Goal: Task Accomplishment & Management: Manage account settings

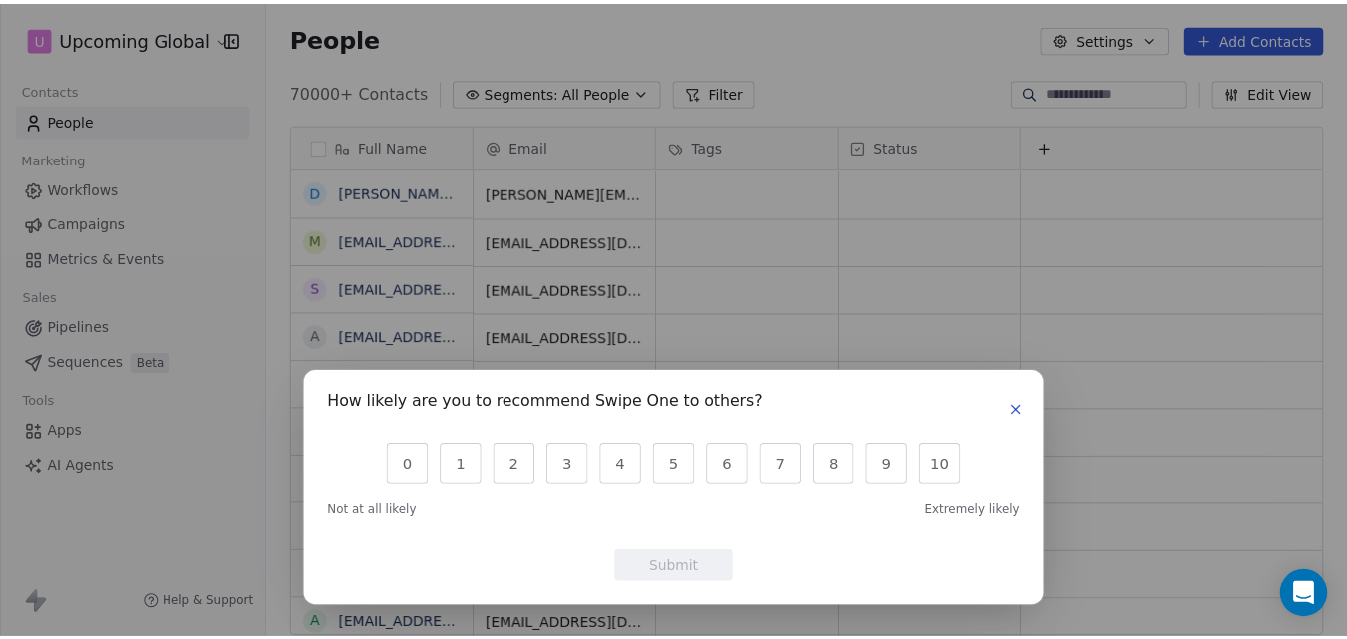
scroll to position [547, 1078]
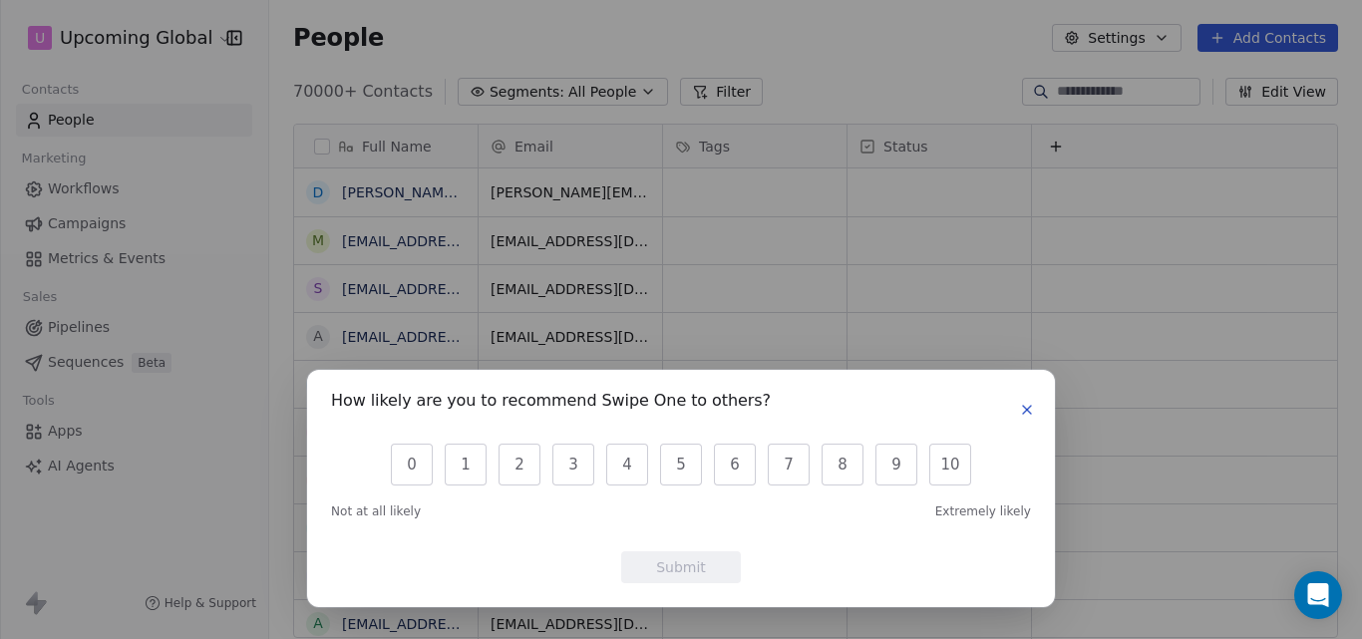
click at [1025, 411] on icon "button" at bounding box center [1027, 410] width 16 height 16
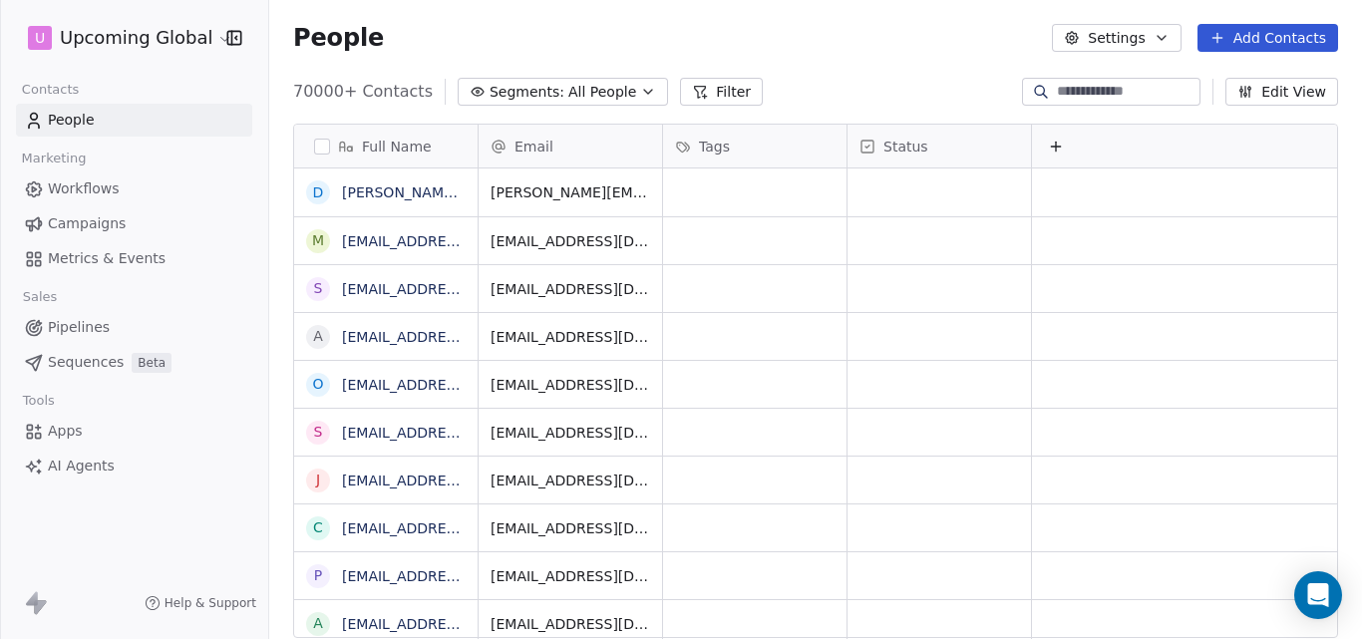
click at [1235, 38] on button "Add Contacts" at bounding box center [1267, 38] width 141 height 28
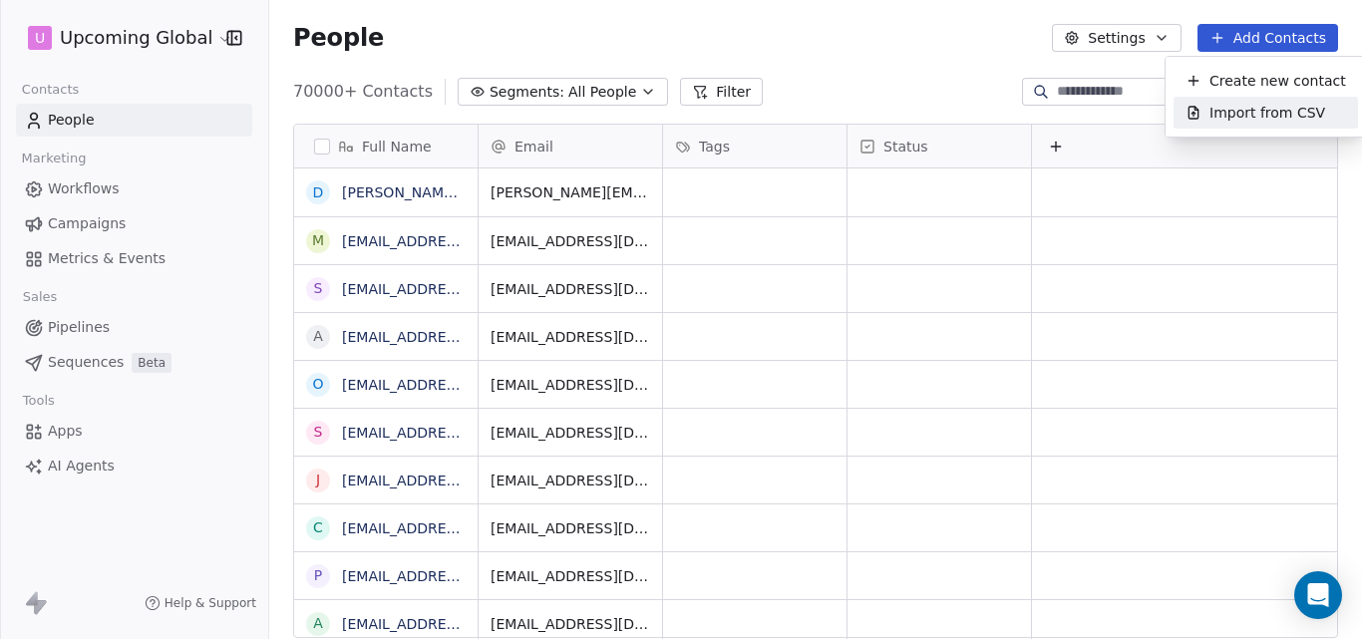
click at [1228, 104] on span "Import from CSV" at bounding box center [1267, 113] width 116 height 21
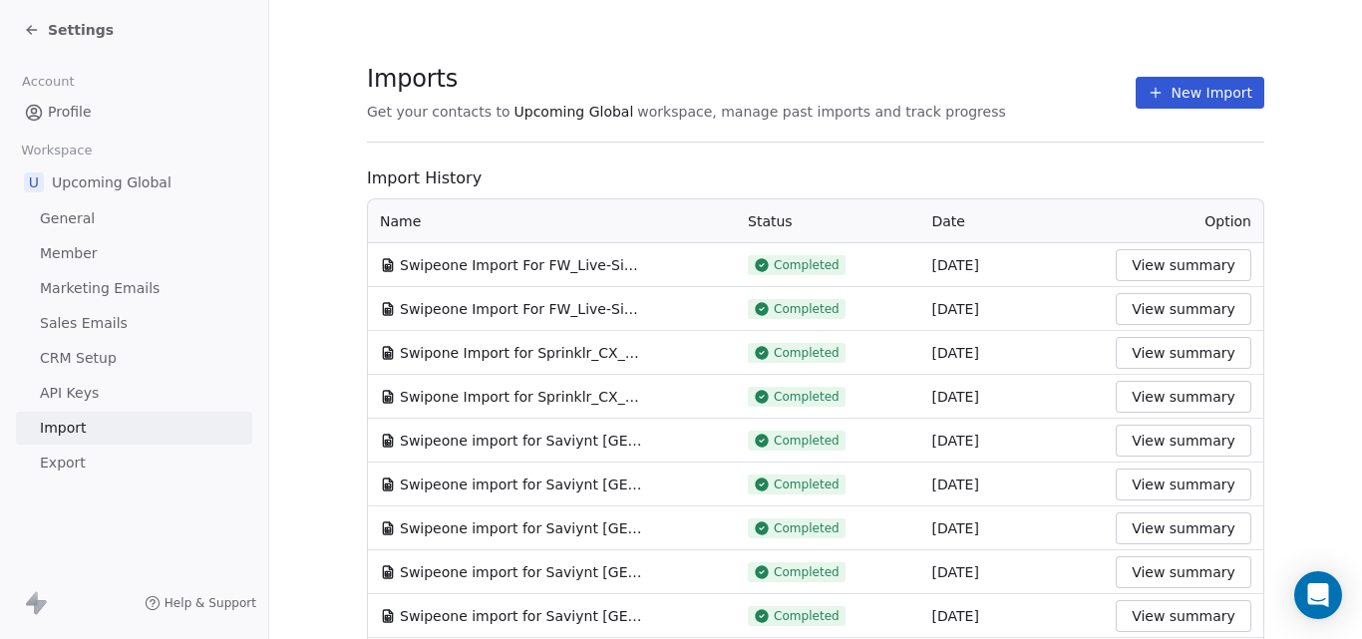
click at [1153, 84] on button "New Import" at bounding box center [1199, 93] width 129 height 32
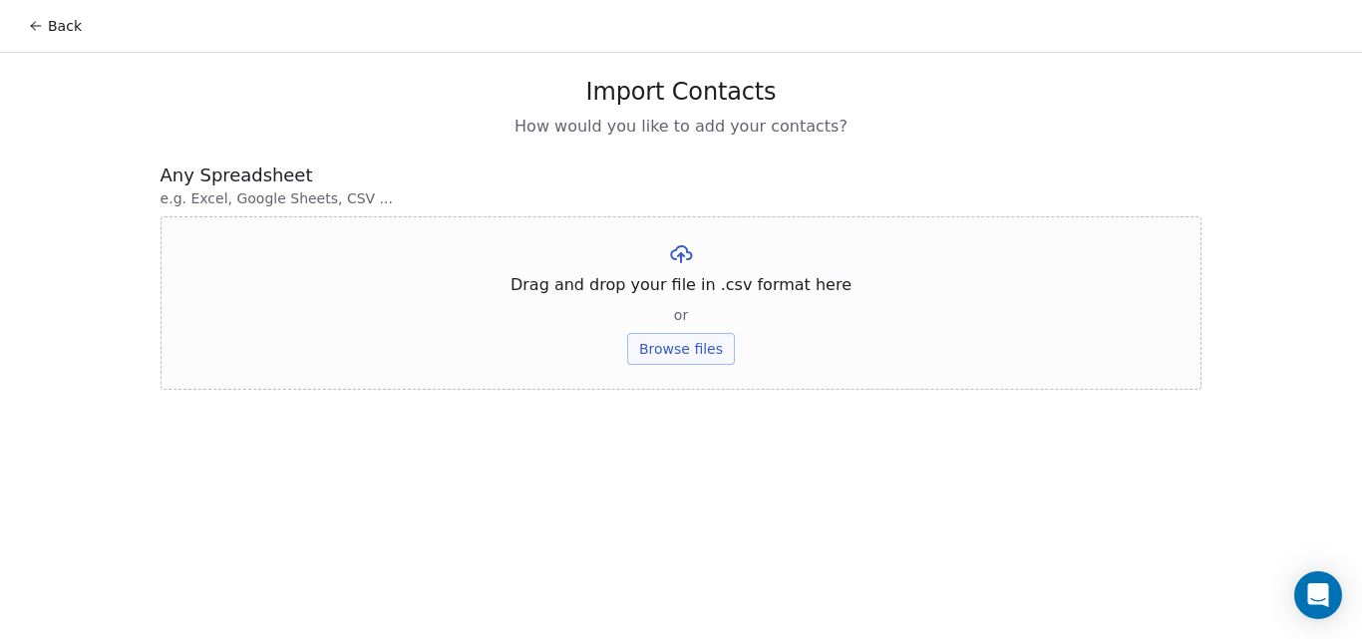
click at [701, 346] on button "Browse files" at bounding box center [681, 349] width 108 height 32
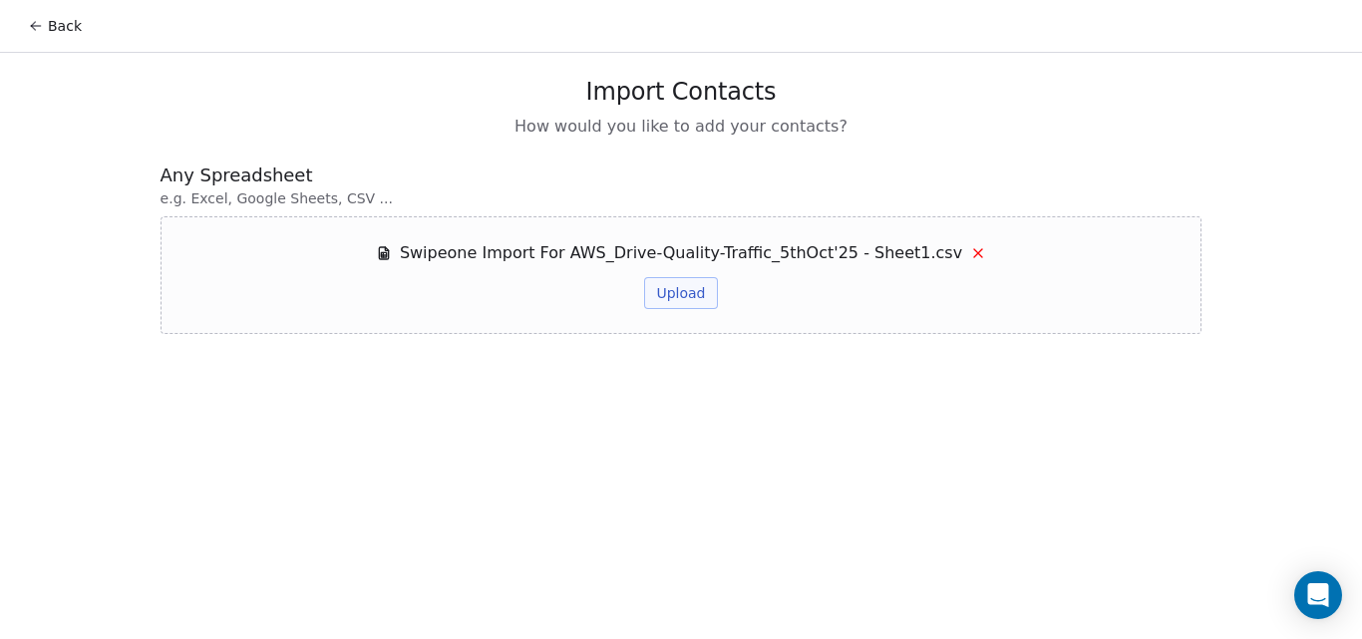
click at [679, 292] on button "Upload" at bounding box center [680, 293] width 73 height 32
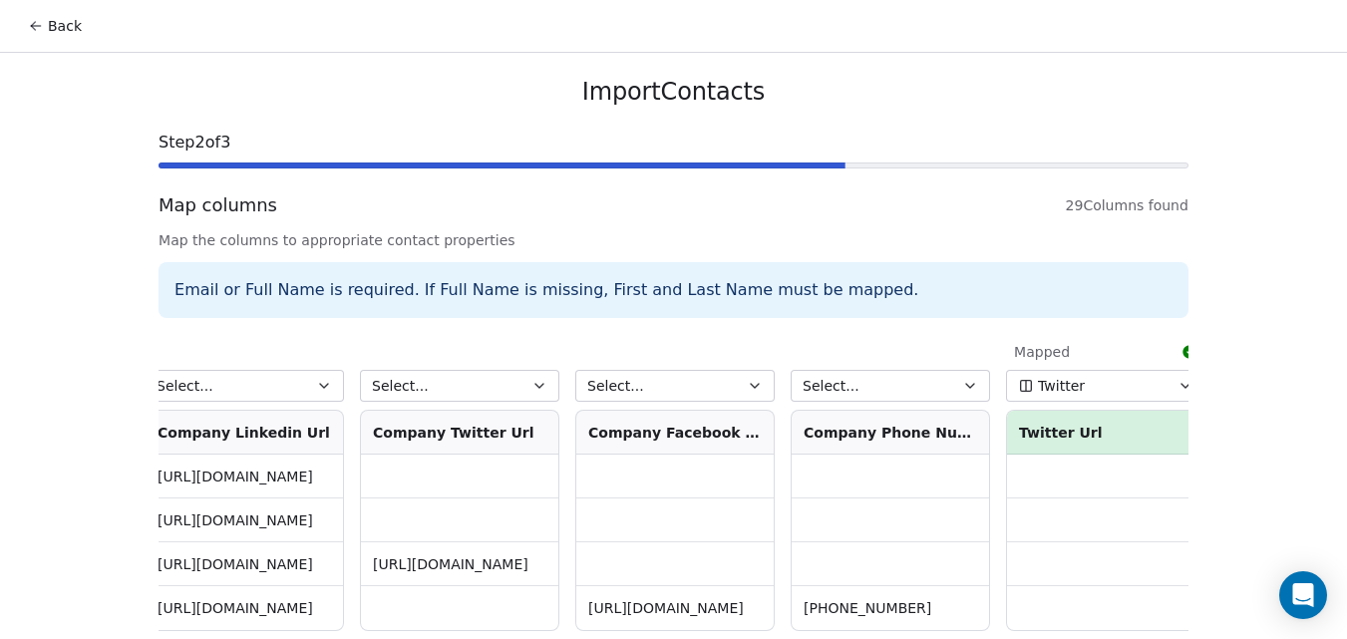
scroll to position [0, 4967]
click at [914, 382] on button "Select..." at bounding box center [889, 386] width 199 height 32
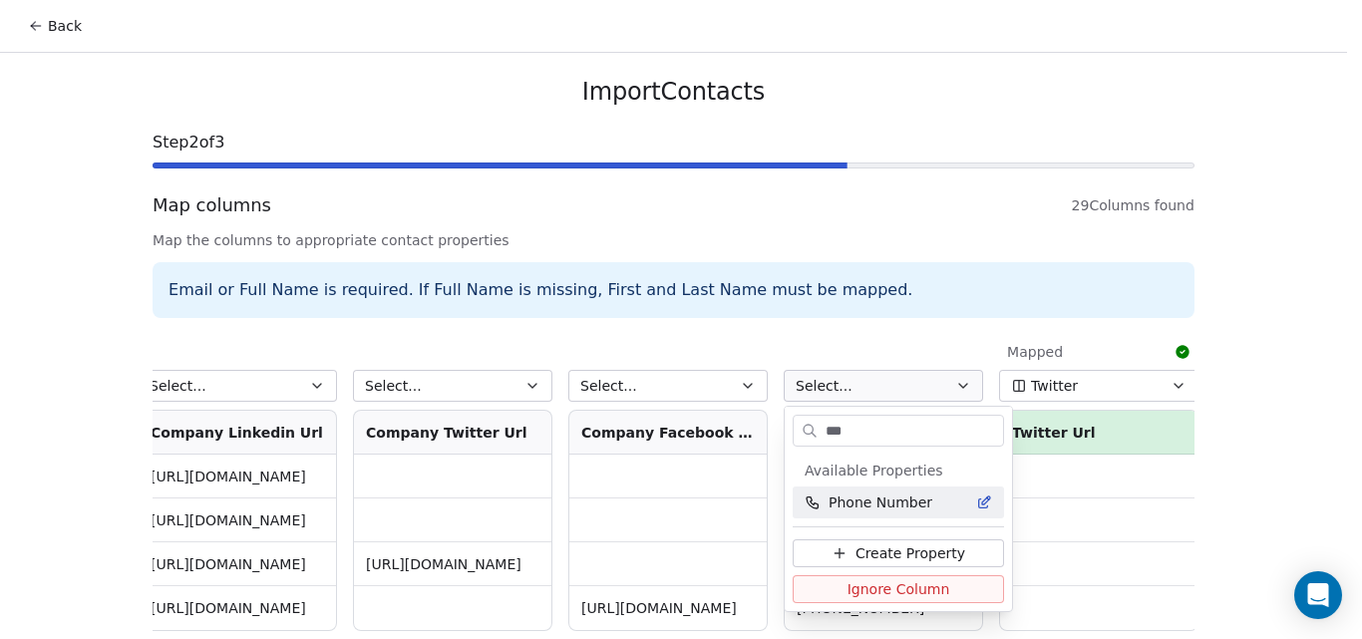
type input "***"
click at [891, 500] on span "Phone Number" at bounding box center [880, 502] width 104 height 20
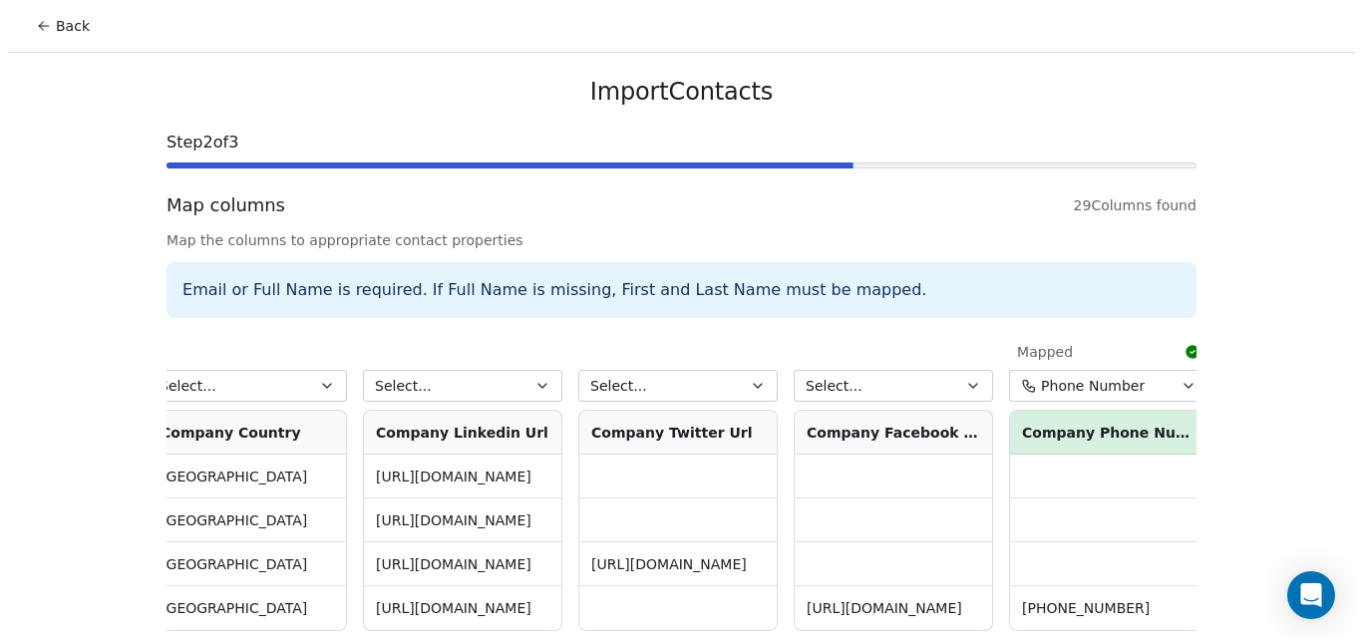
scroll to position [0, 4754]
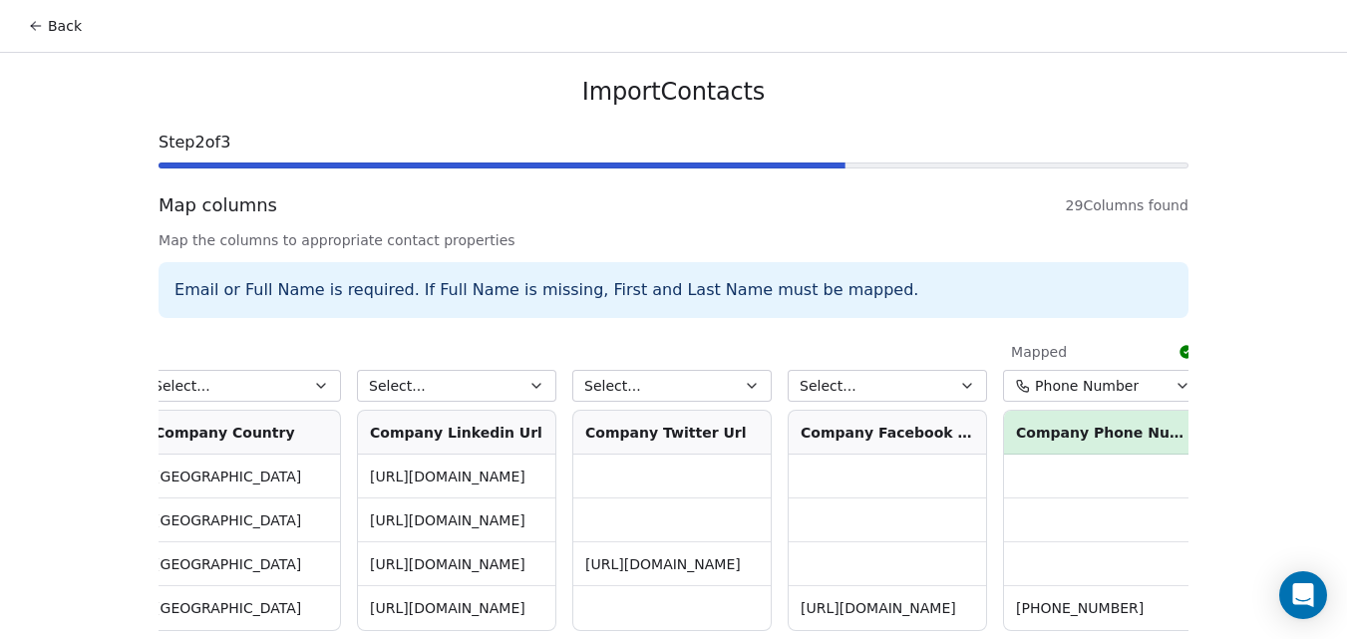
click at [516, 380] on button "Select..." at bounding box center [456, 386] width 199 height 32
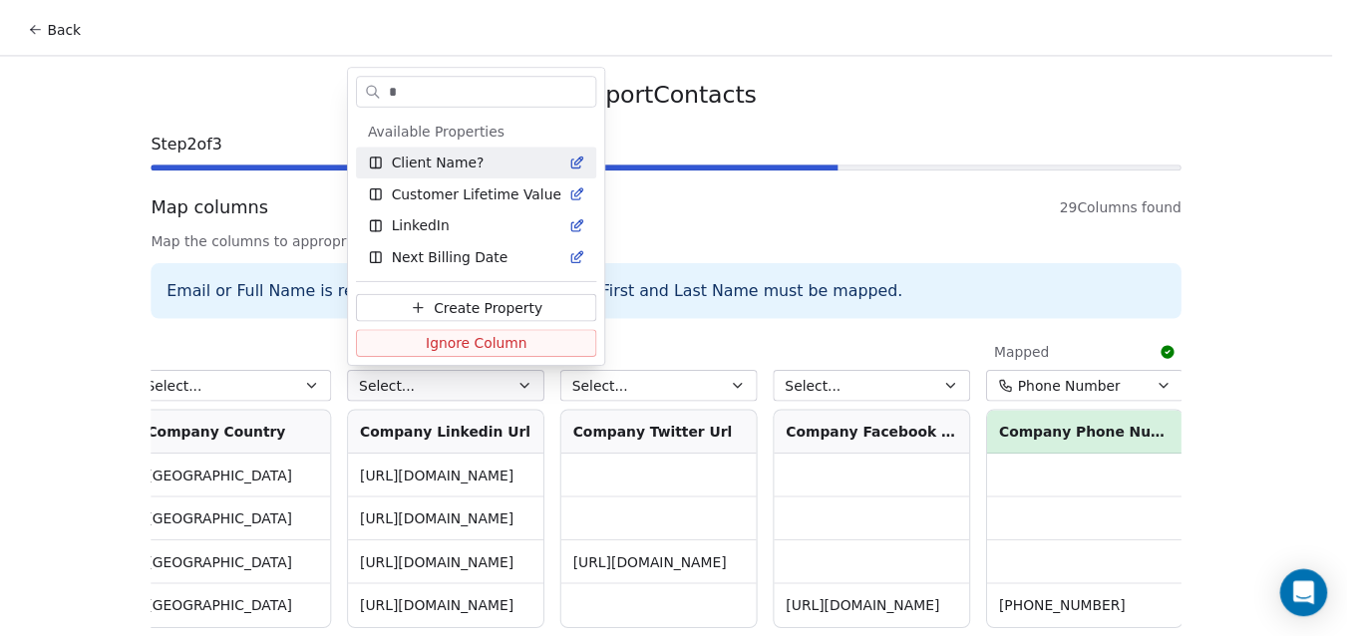
scroll to position [239, 0]
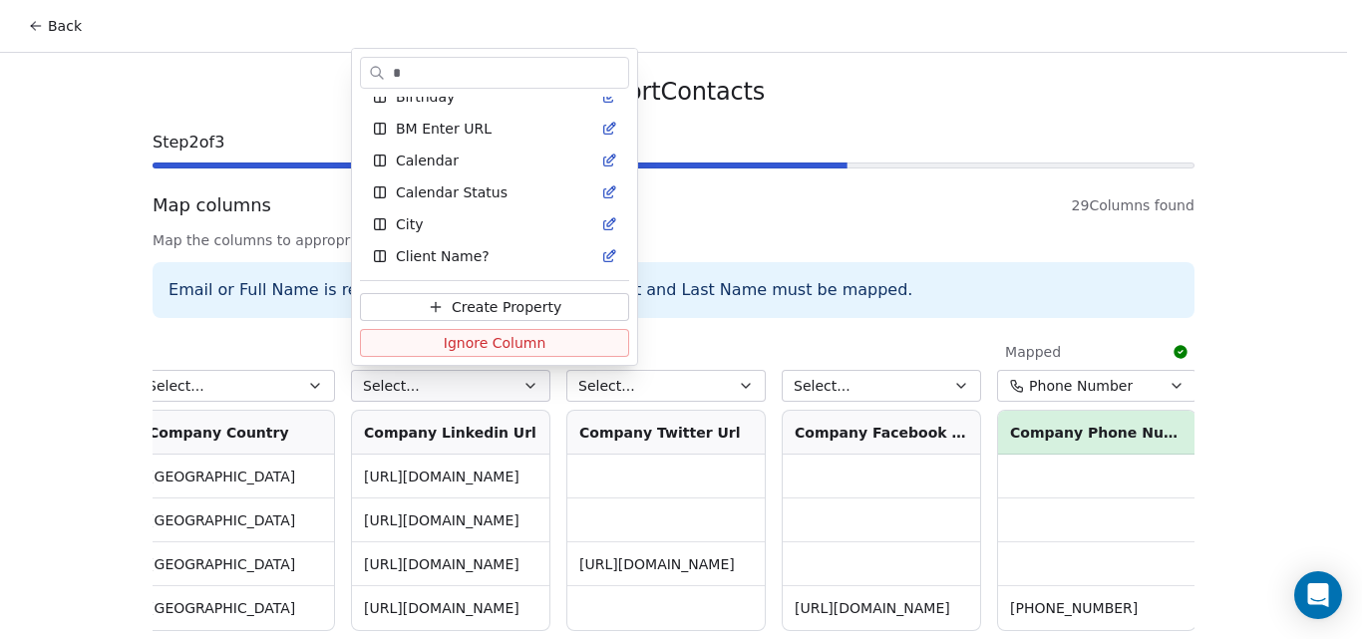
type input "*"
click at [695, 242] on html "Back Import Contacts Step 2 of 3 Map columns 29 Columns found Map the columns t…" at bounding box center [681, 357] width 1362 height 715
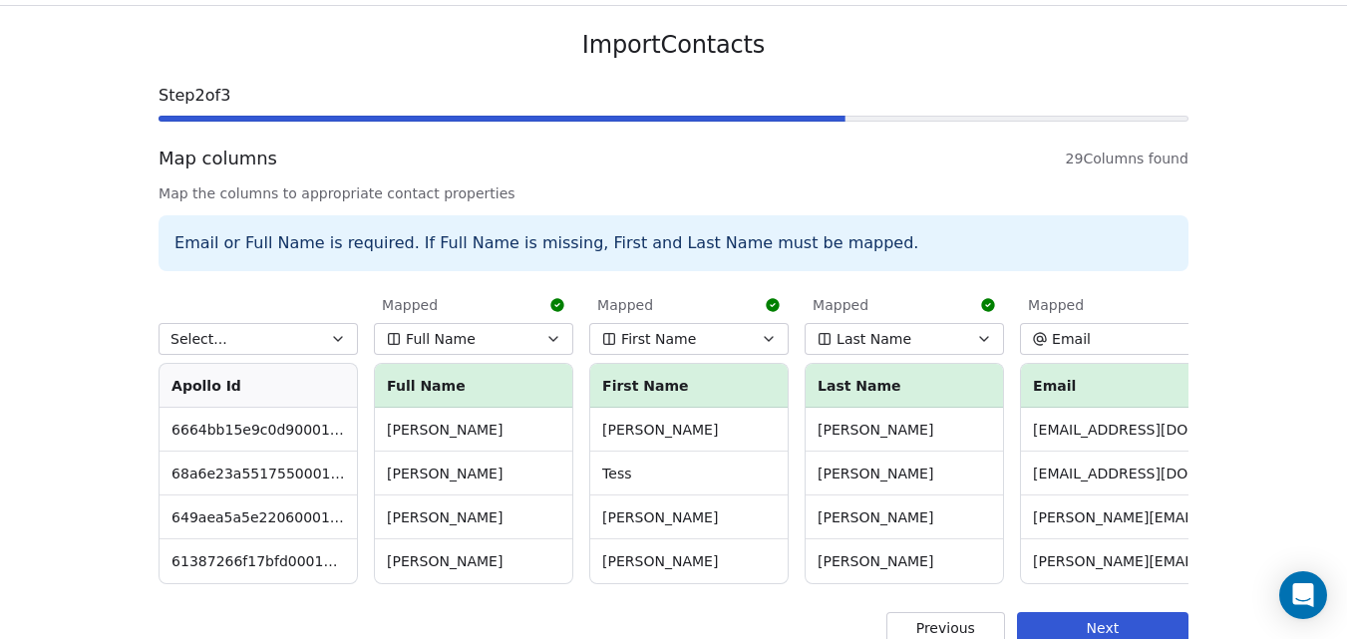
scroll to position [91, 0]
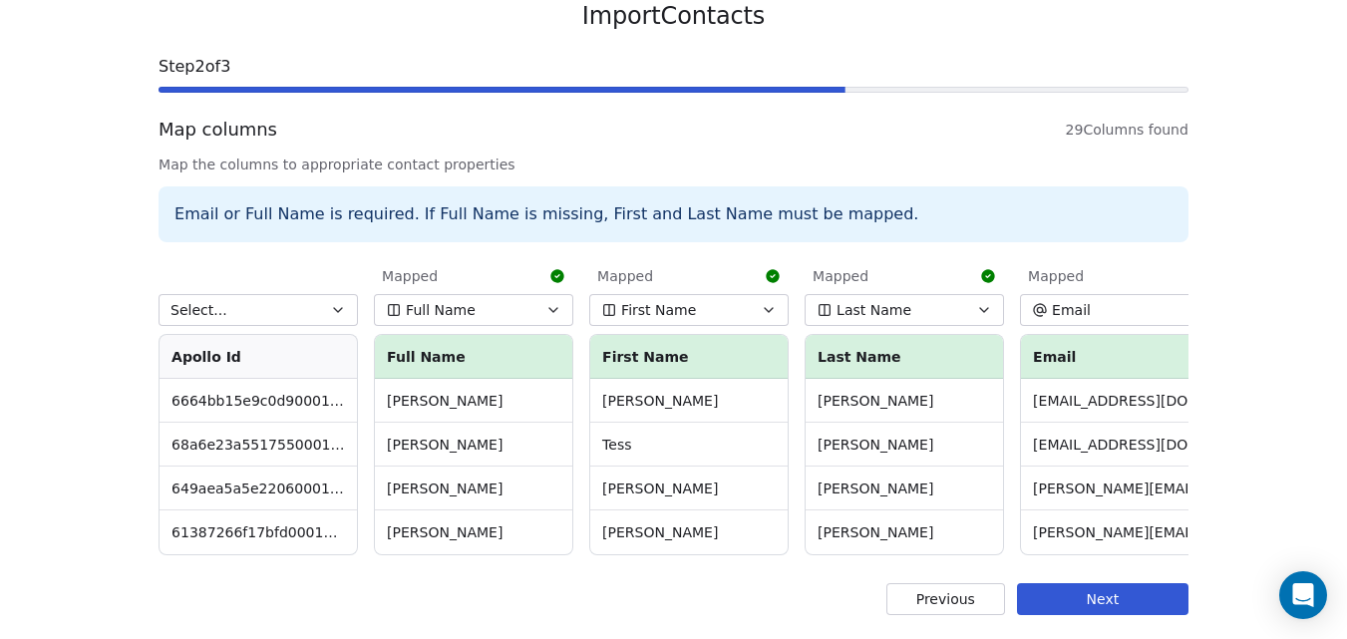
click at [1085, 601] on button "Next" at bounding box center [1102, 599] width 171 height 32
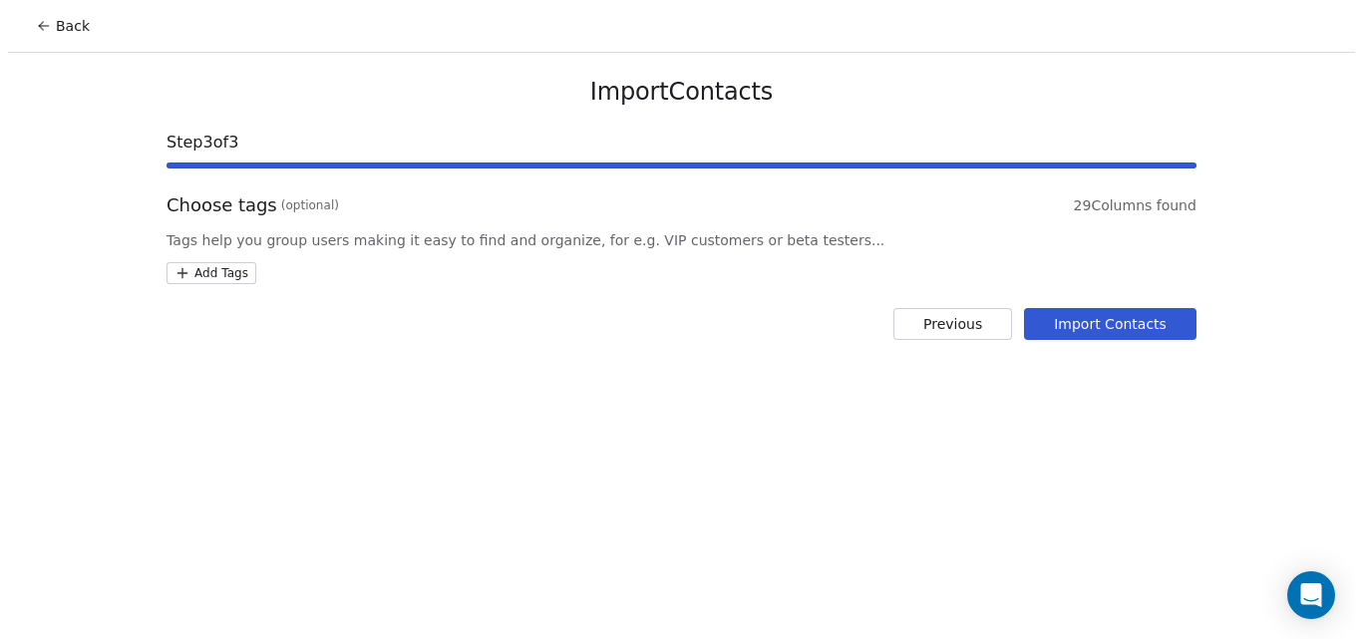
scroll to position [0, 0]
click at [1085, 322] on button "Import Contacts" at bounding box center [1116, 324] width 172 height 32
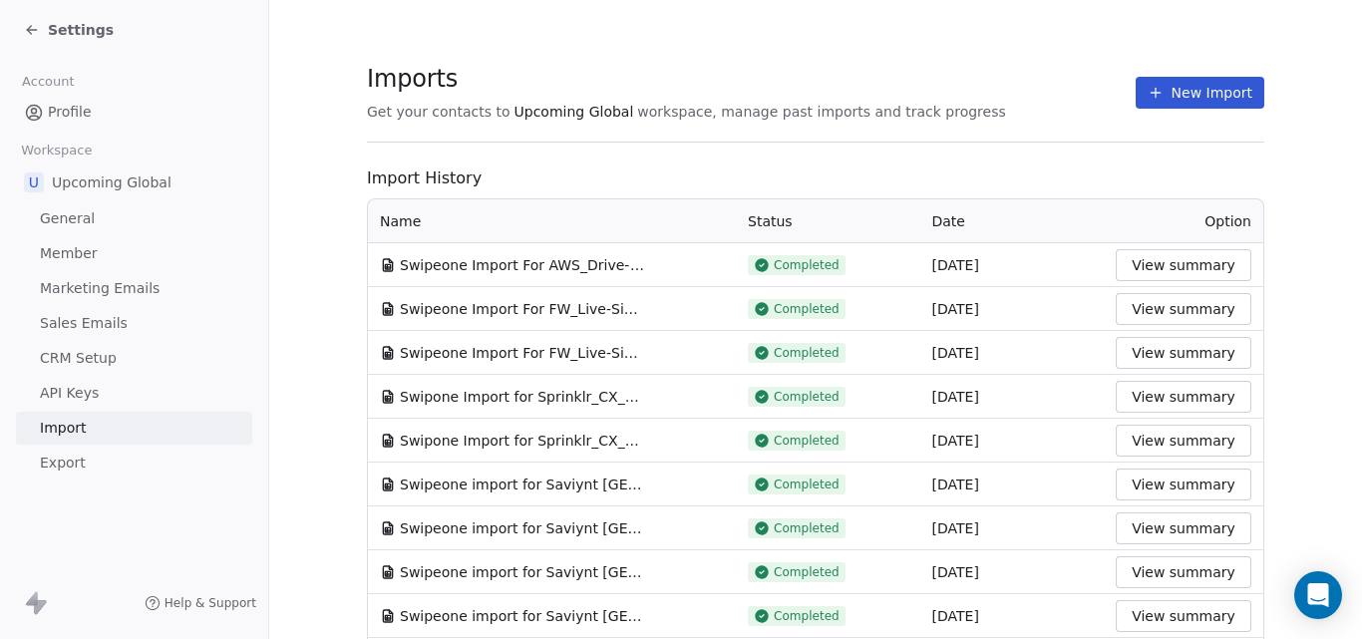
click at [142, 26] on div "Settings" at bounding box center [138, 30] width 228 height 28
click at [63, 25] on span "Settings" at bounding box center [81, 30] width 66 height 20
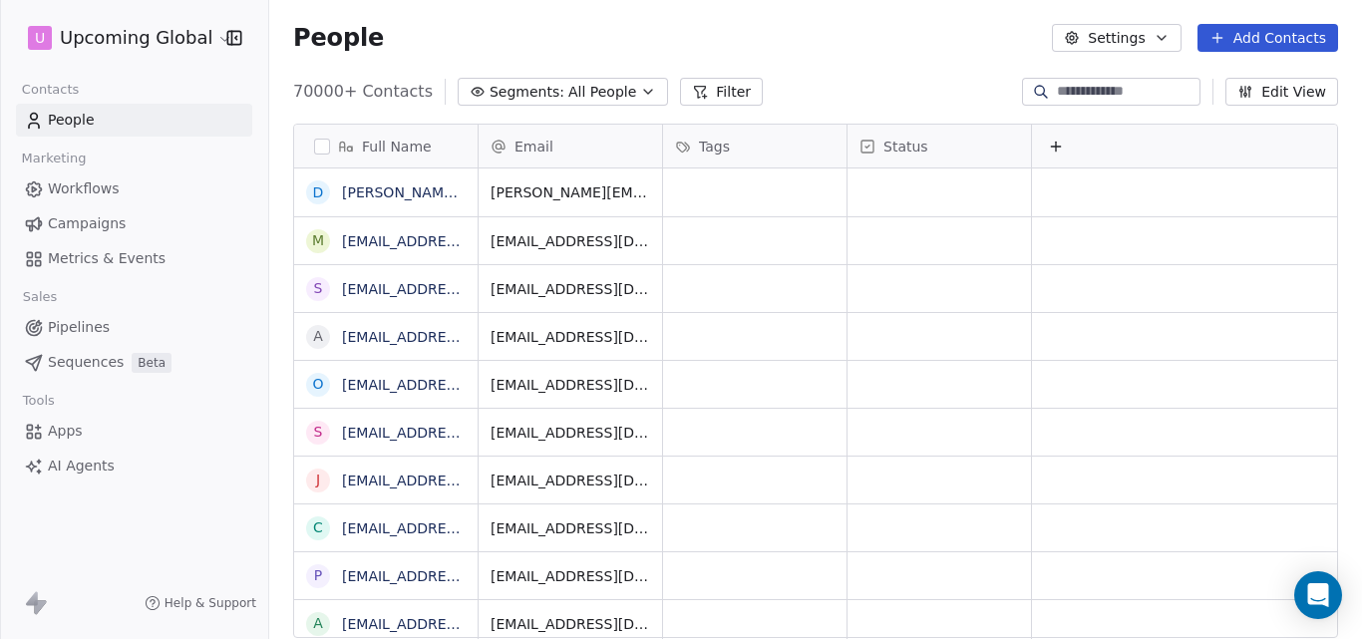
scroll to position [547, 1078]
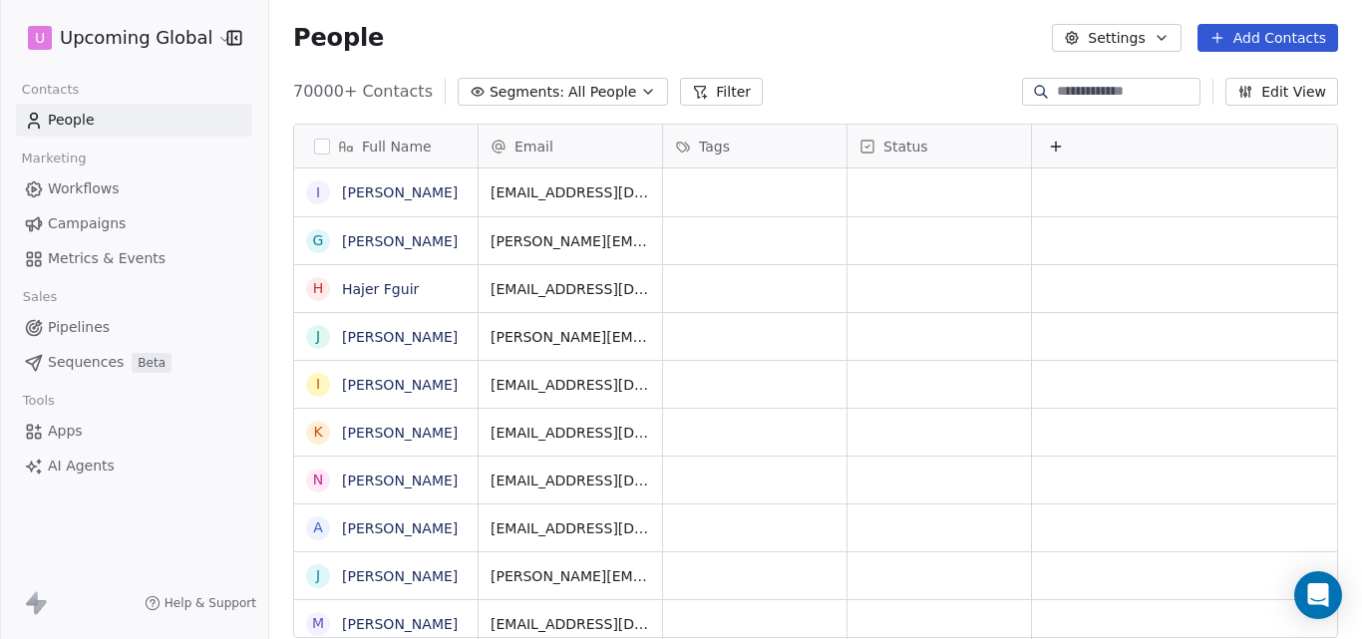
click at [692, 89] on icon at bounding box center [700, 92] width 16 height 16
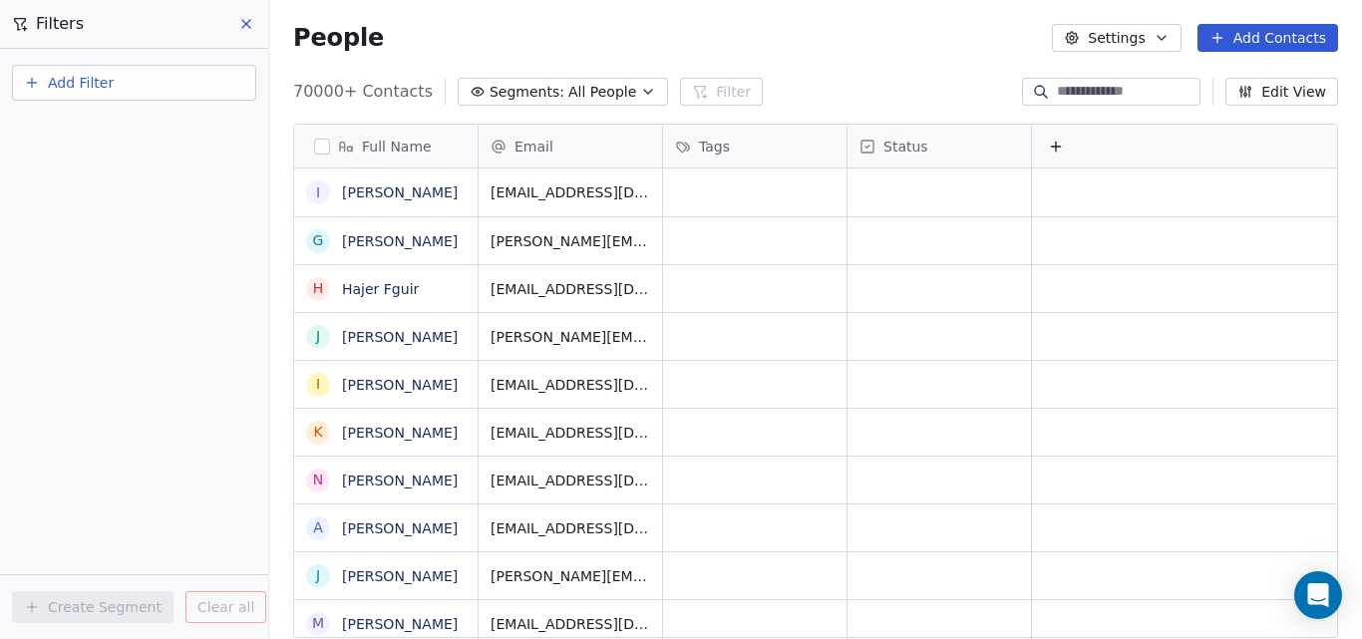
click at [74, 80] on span "Add Filter" at bounding box center [81, 83] width 66 height 21
click at [81, 128] on span "Contact properties" at bounding box center [98, 130] width 130 height 21
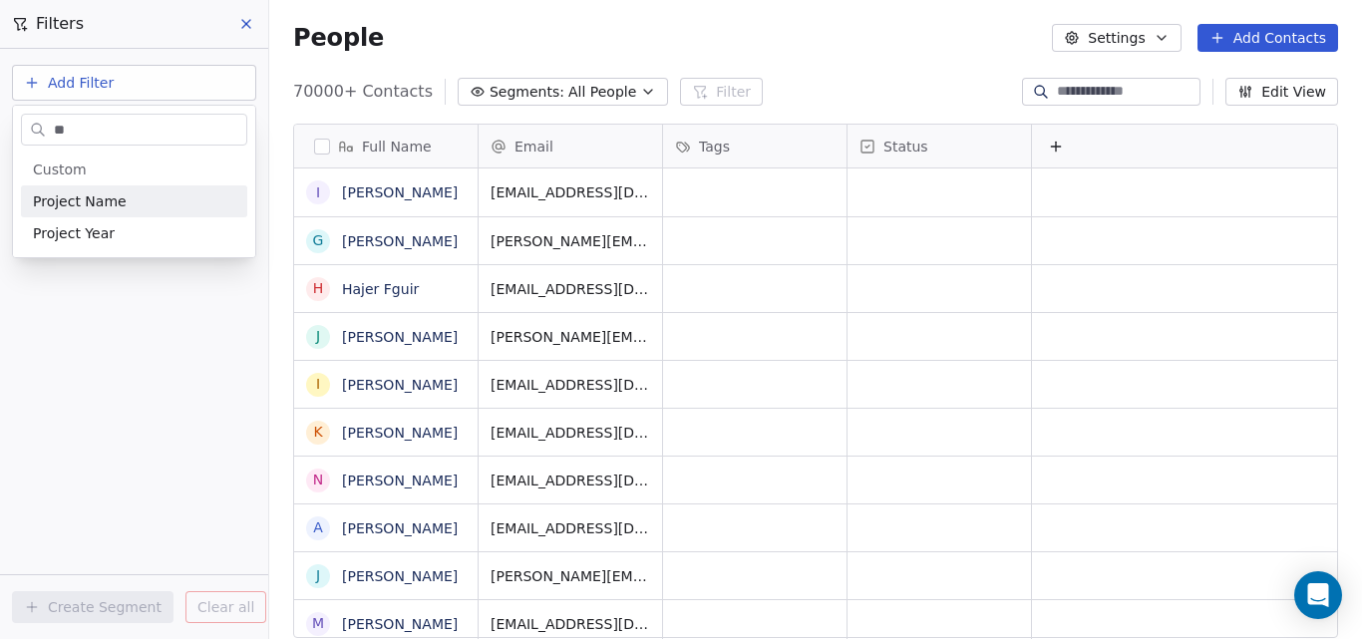
type input "**"
click at [109, 200] on span "Project Name" at bounding box center [80, 201] width 94 height 20
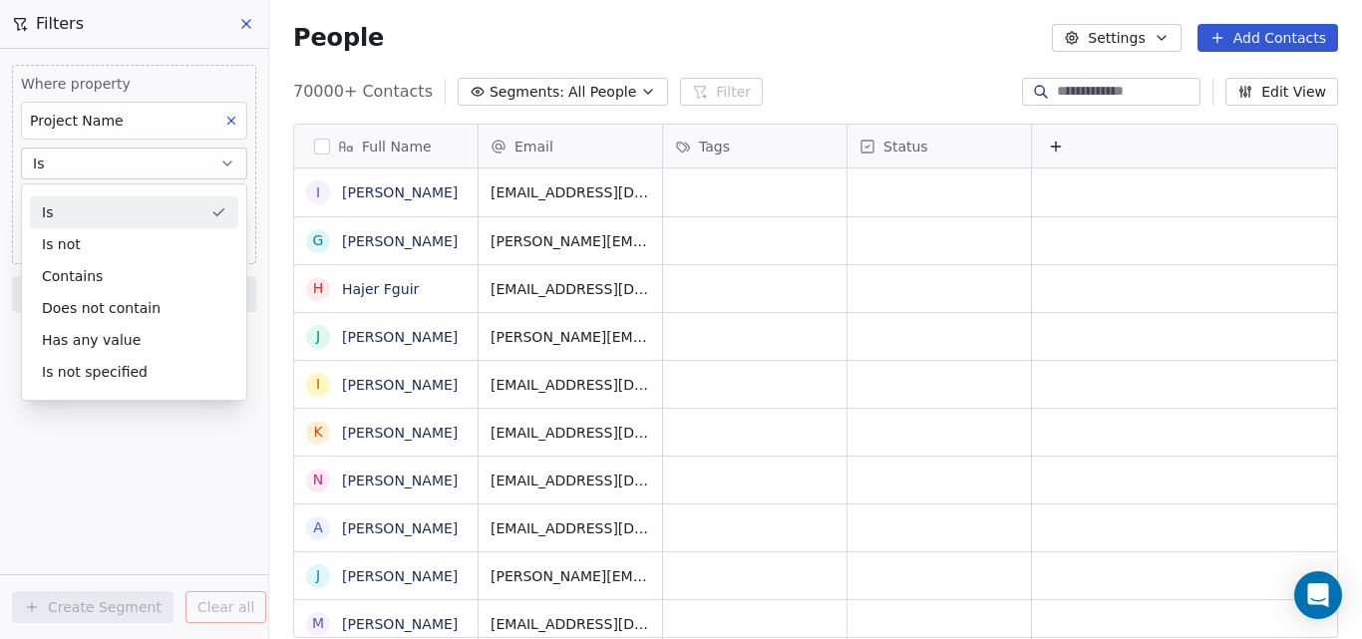
click at [109, 200] on div "Is" at bounding box center [134, 212] width 208 height 32
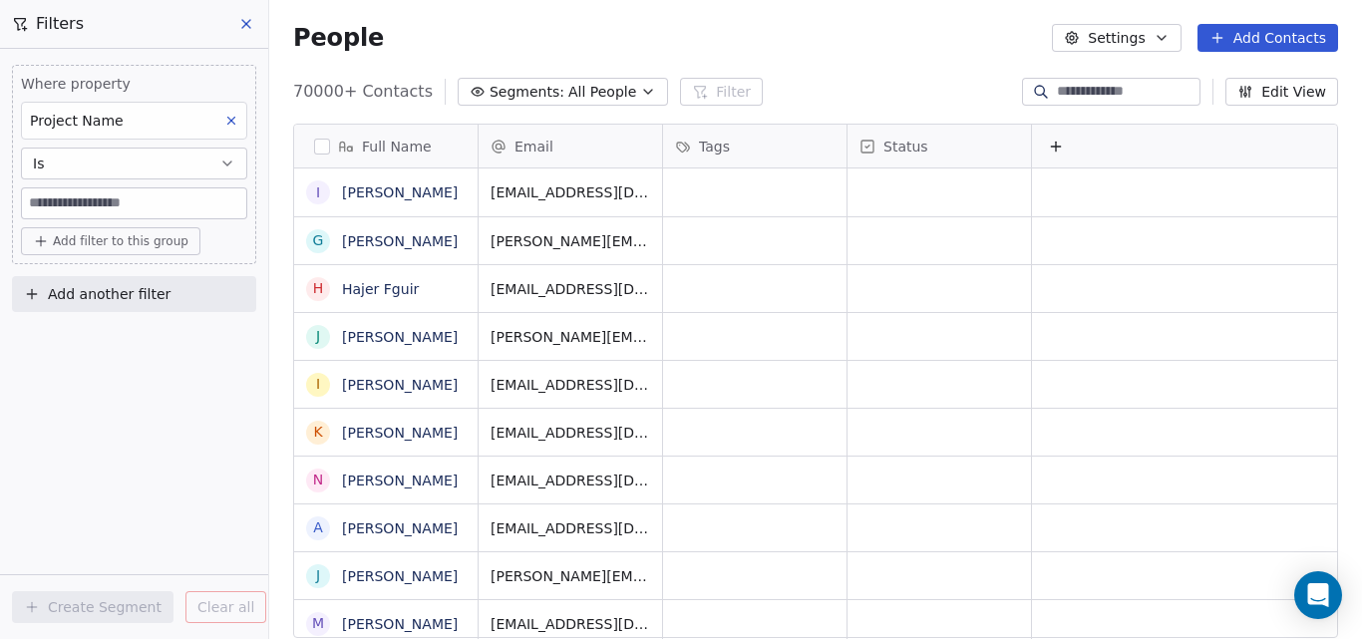
click at [110, 199] on input at bounding box center [134, 203] width 224 height 30
paste input "**********"
type input "**********"
click at [137, 243] on span "Add filter to this group" at bounding box center [121, 241] width 136 height 16
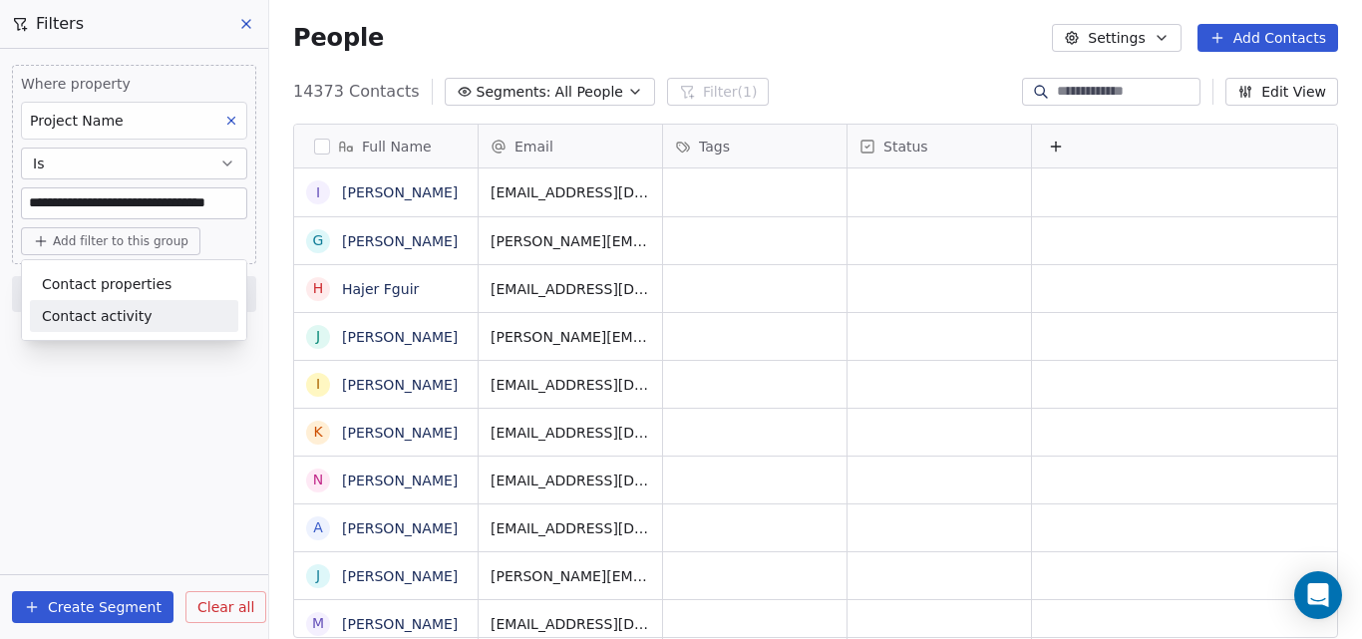
scroll to position [547, 1078]
click at [102, 605] on html "**********" at bounding box center [681, 319] width 1362 height 639
click at [79, 606] on button "Create Segment" at bounding box center [92, 607] width 161 height 32
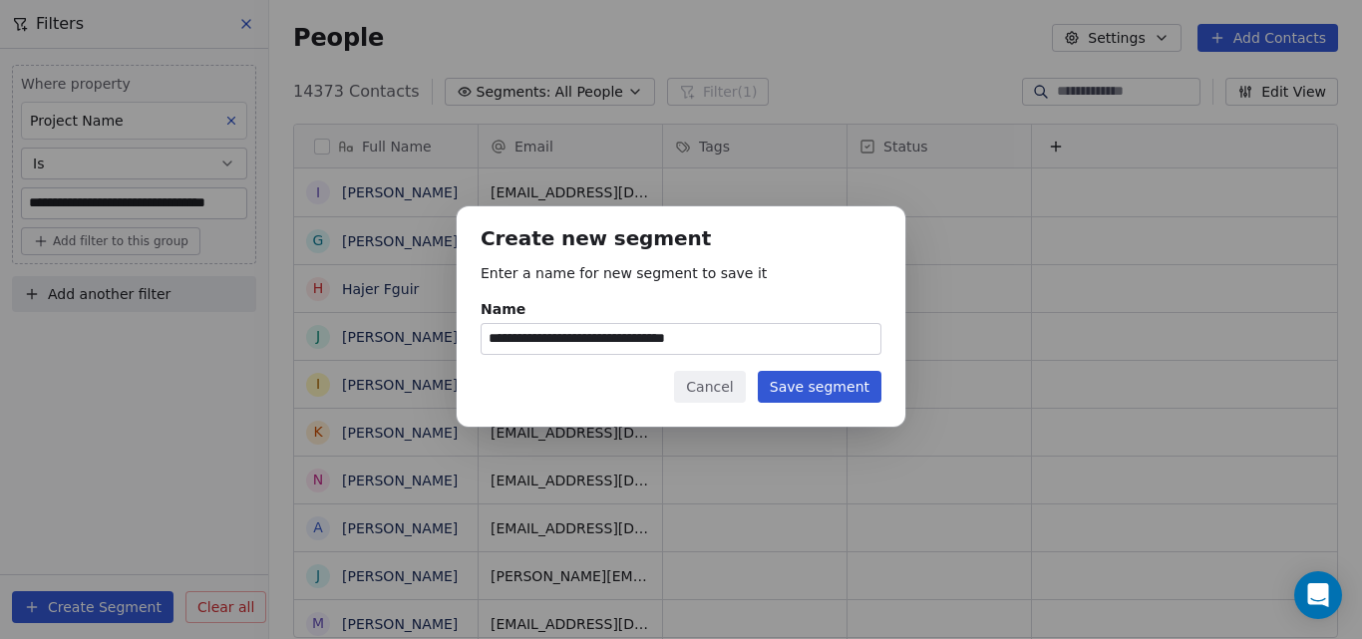
type input "**********"
click at [802, 382] on button "Save segment" at bounding box center [820, 387] width 124 height 32
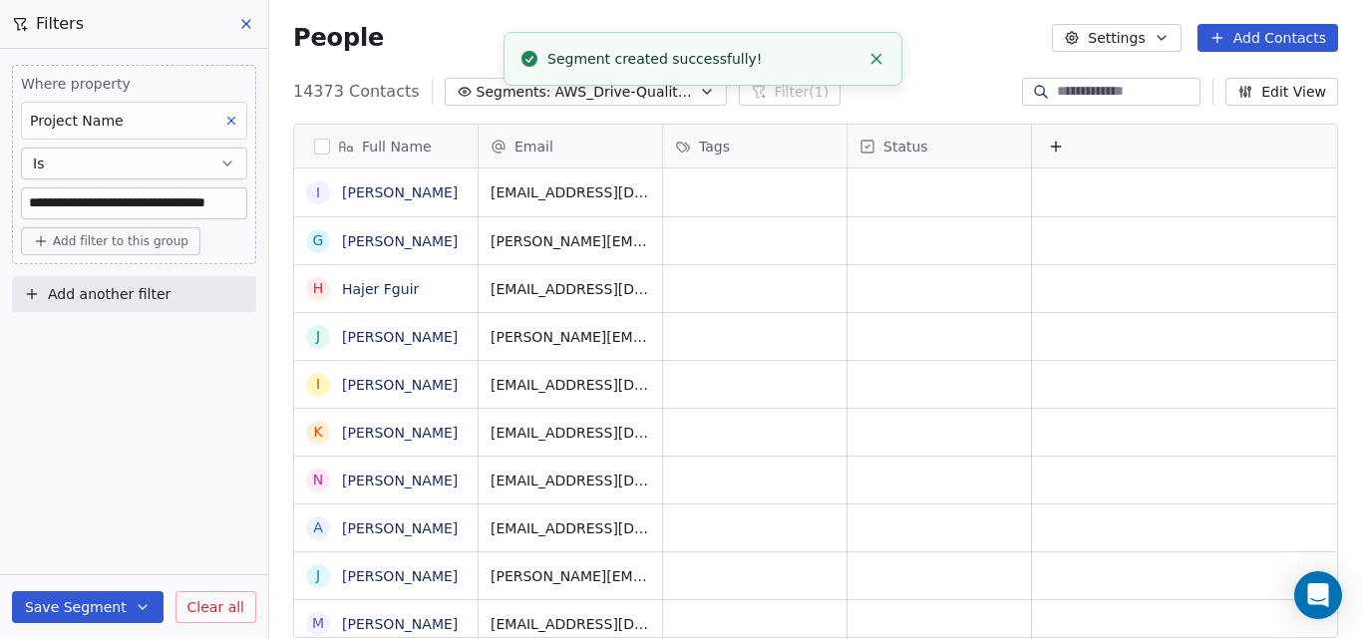
click at [912, 49] on div "People Settings Add Contacts" at bounding box center [815, 38] width 1045 height 28
click at [699, 92] on icon "button" at bounding box center [707, 92] width 16 height 16
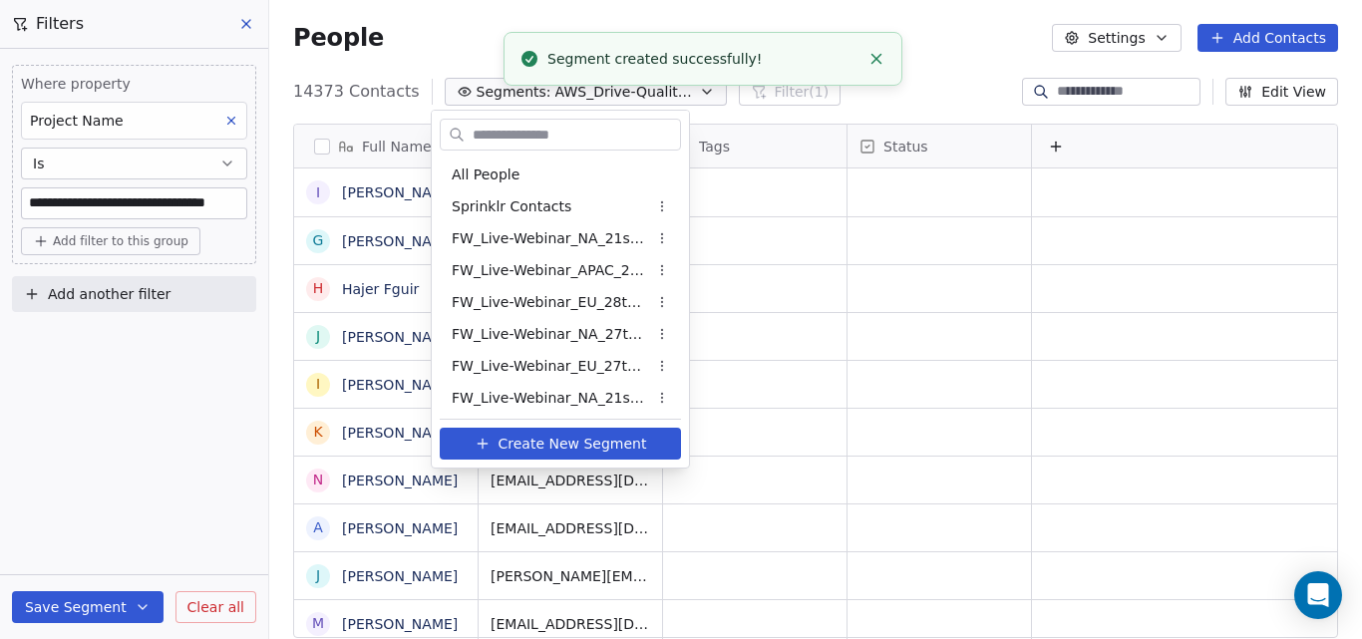
scroll to position [641, 0]
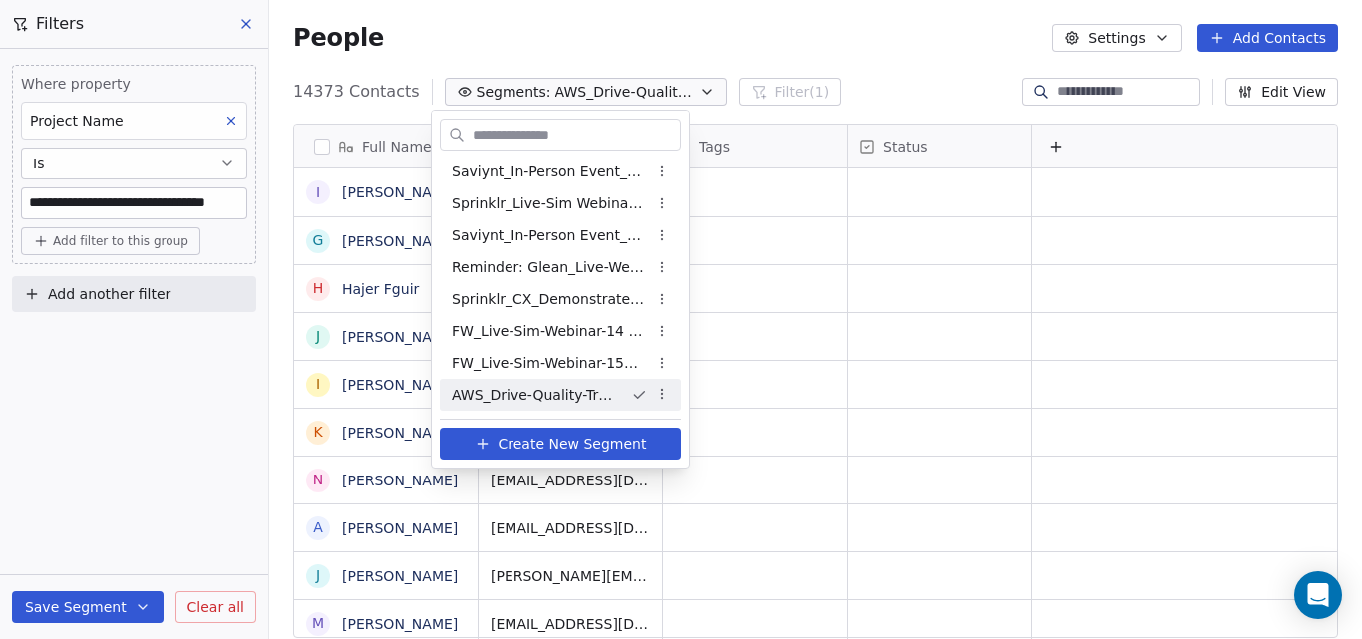
click at [588, 395] on span "AWS_Drive-Quality-Traffic_5thOct'25" at bounding box center [533, 395] width 163 height 21
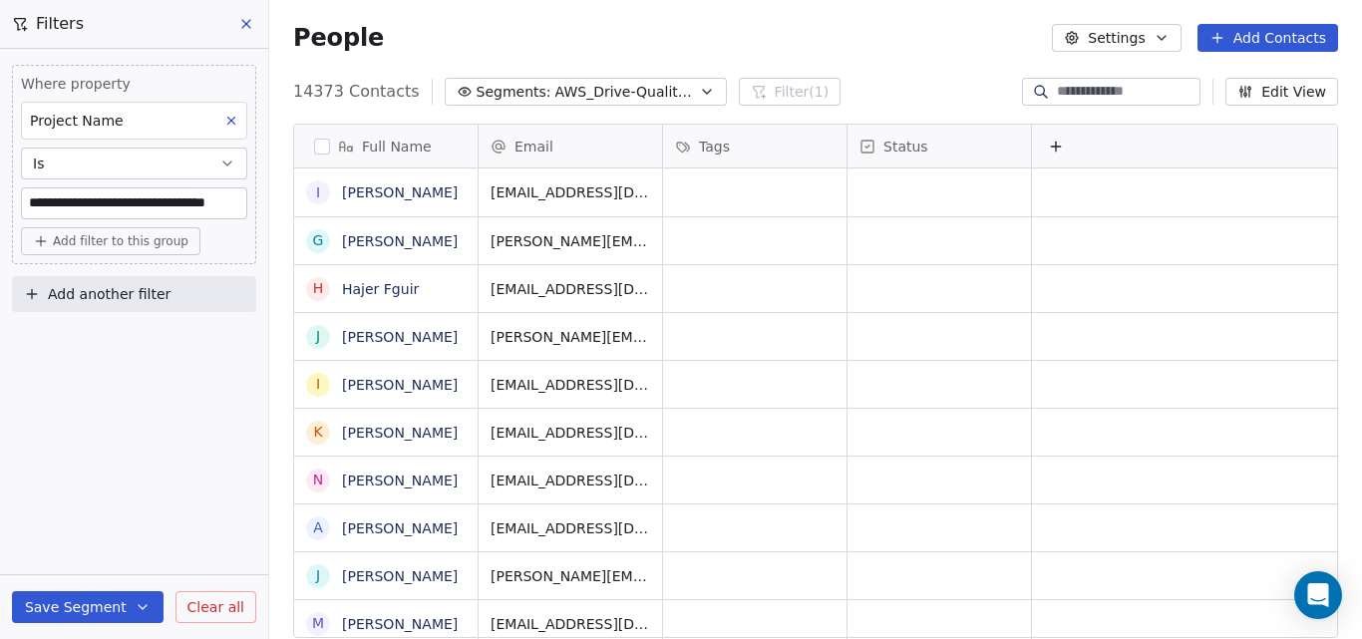
click at [561, 55] on div "People Settings Add Contacts" at bounding box center [815, 38] width 1093 height 76
click at [699, 93] on icon "button" at bounding box center [707, 92] width 16 height 16
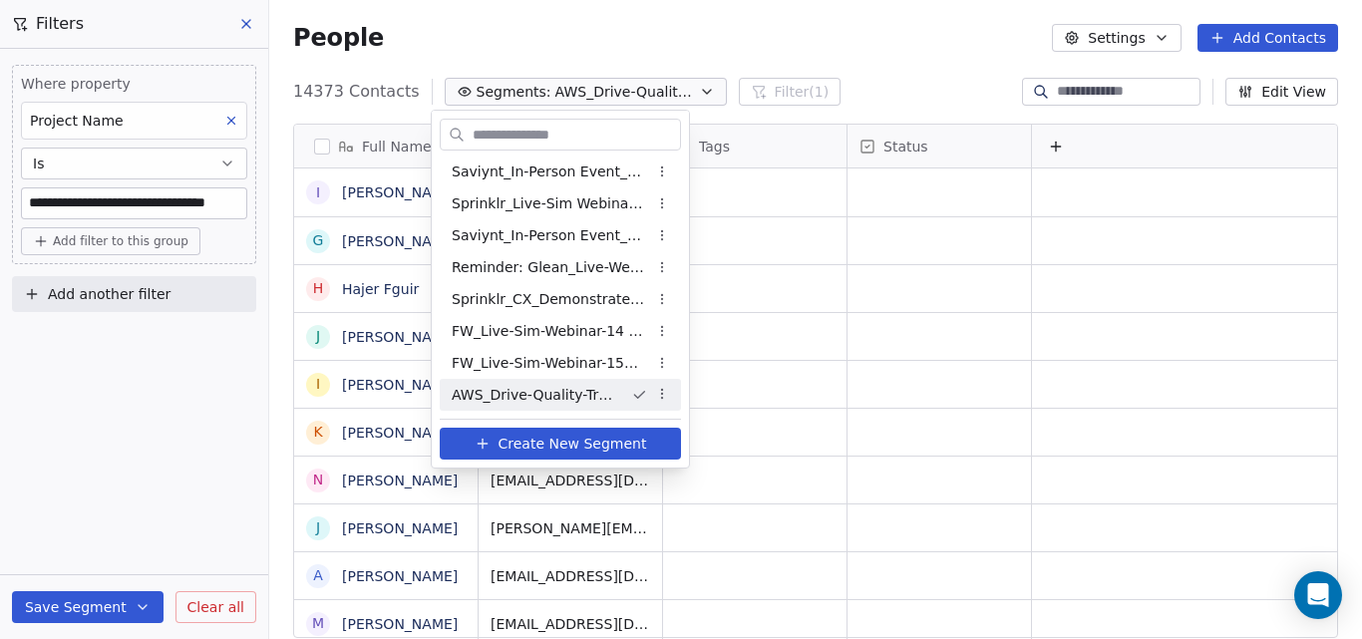
click at [602, 386] on span "AWS_Drive-Quality-Traffic_5thOct'25" at bounding box center [533, 395] width 163 height 21
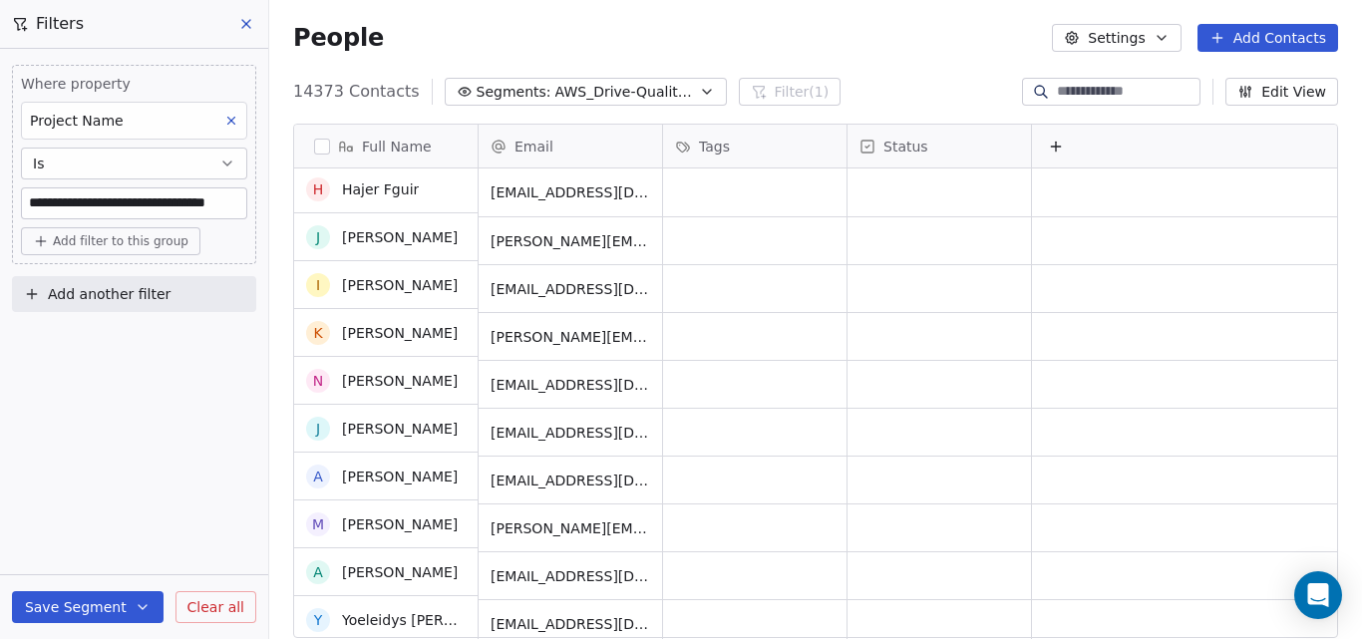
scroll to position [0, 0]
